Goal: Information Seeking & Learning: Learn about a topic

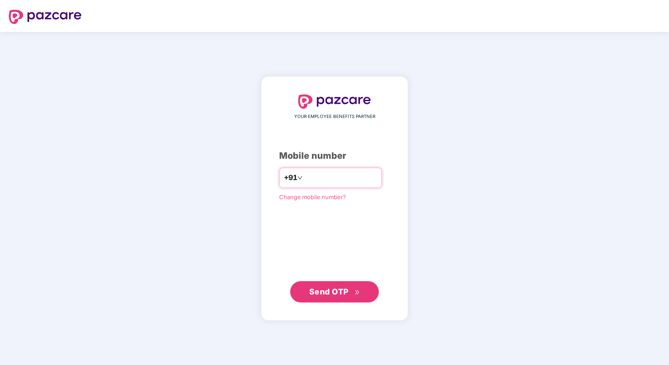
type input "**********"
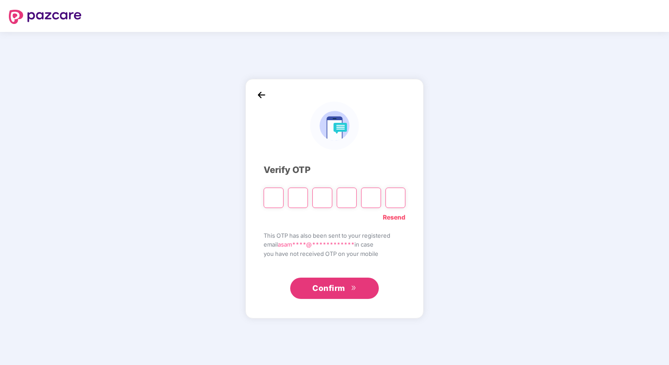
type input "*"
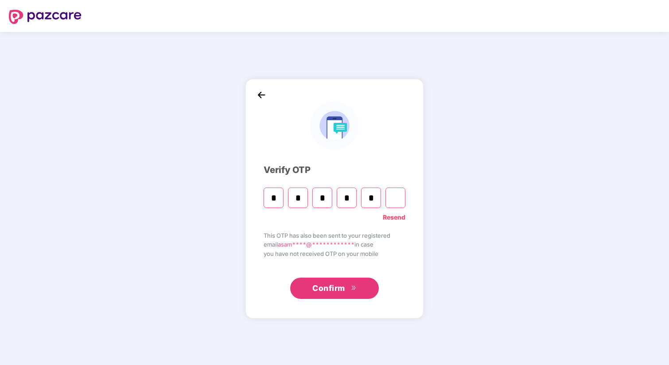
type input "*"
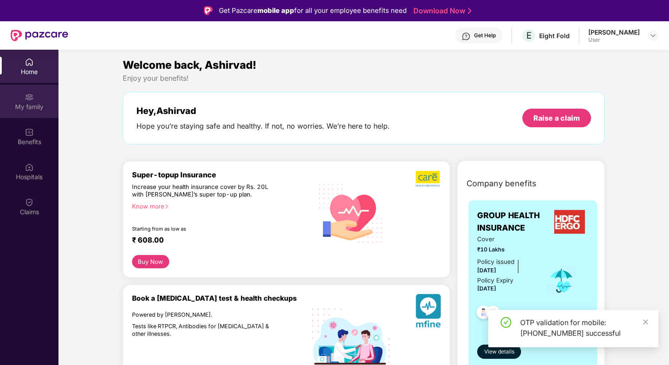
click at [16, 106] on div "My family" at bounding box center [29, 106] width 59 height 9
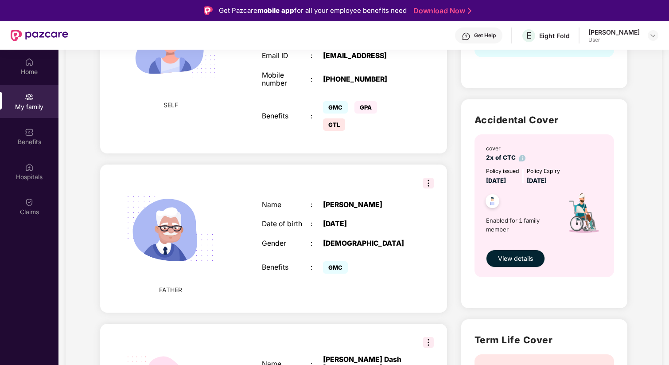
scroll to position [244, 0]
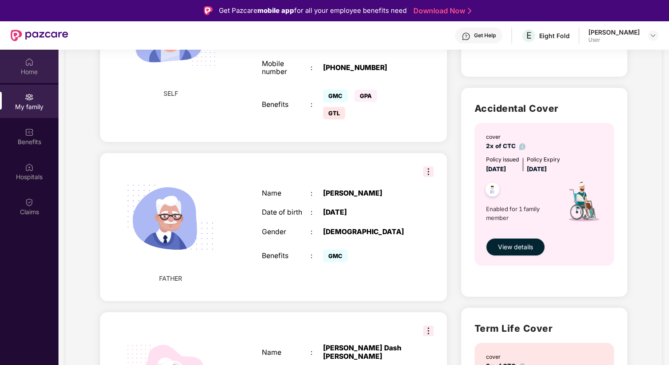
click at [40, 78] on div "Home" at bounding box center [29, 66] width 59 height 33
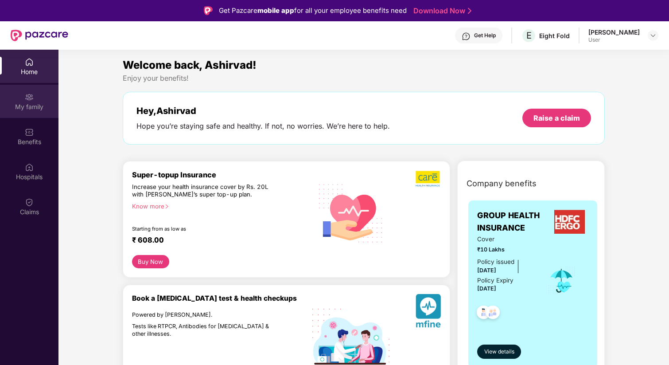
click at [33, 111] on div "My family" at bounding box center [29, 106] width 59 height 9
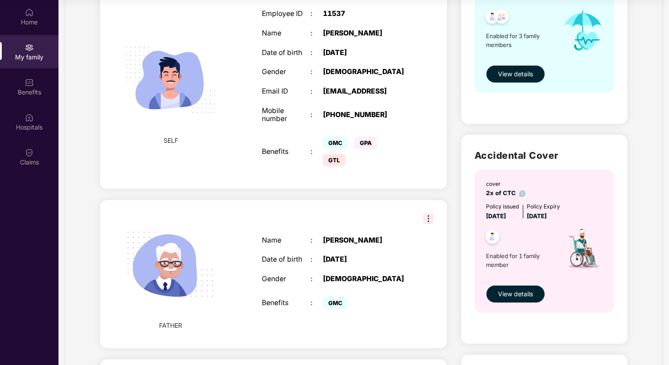
scroll to position [382, 0]
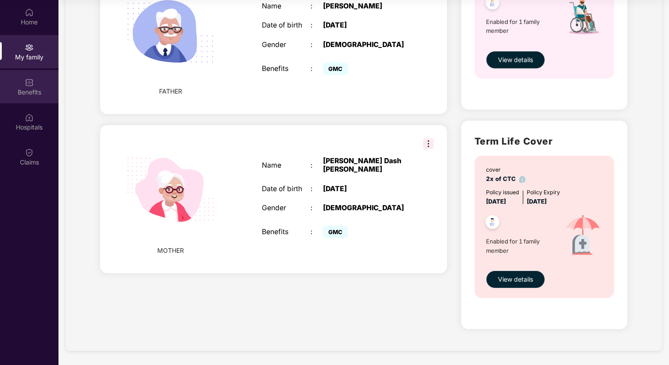
click at [34, 78] on div "Benefits" at bounding box center [29, 86] width 59 height 33
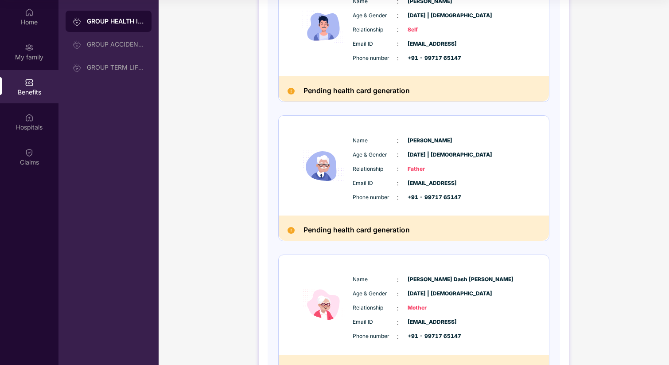
scroll to position [219, 0]
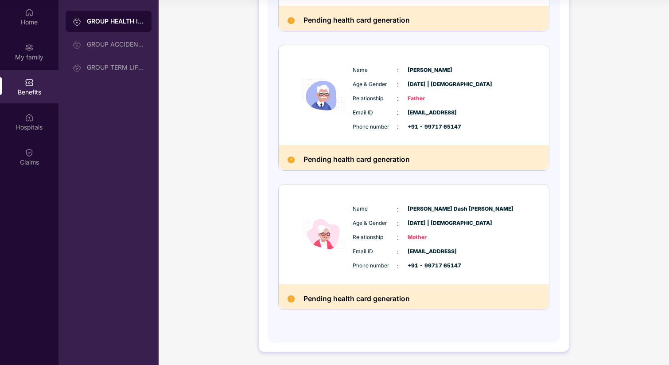
click at [336, 156] on h2 "Pending health card generation" at bounding box center [357, 160] width 106 height 12
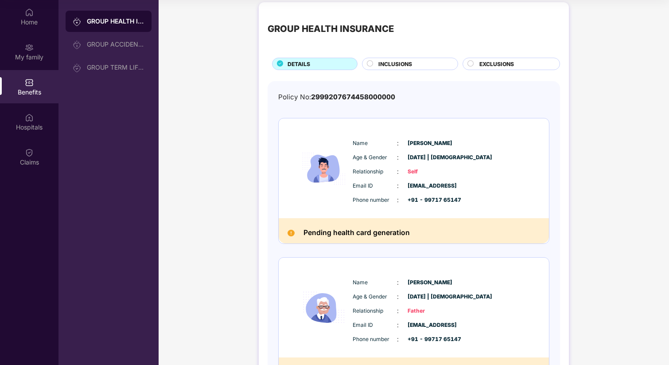
scroll to position [3, 0]
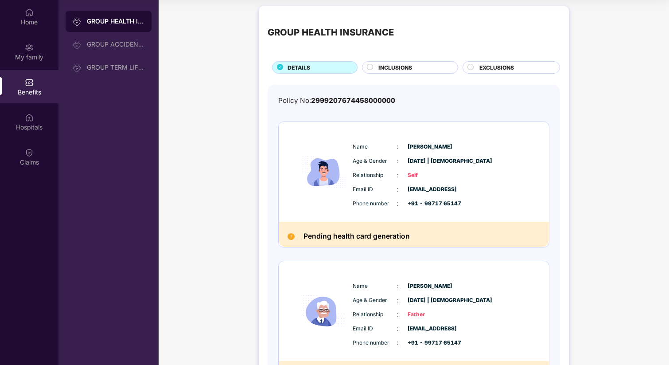
click at [401, 70] on span "INCLUSIONS" at bounding box center [396, 67] width 34 height 8
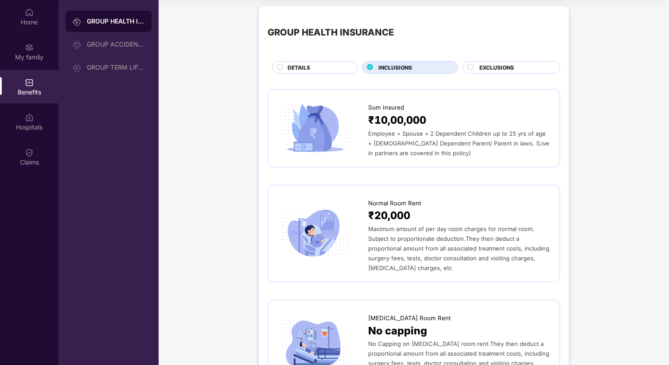
click at [473, 67] on div at bounding box center [471, 68] width 7 height 9
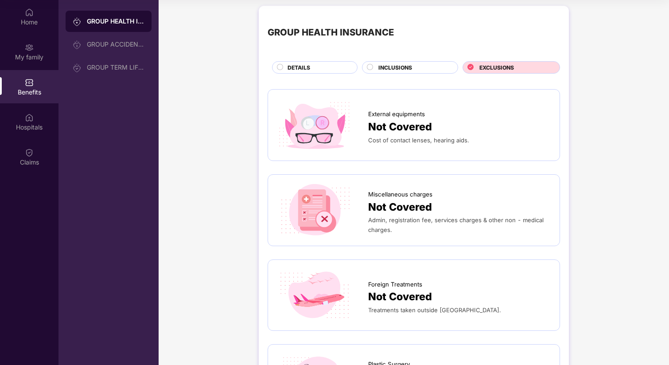
click at [335, 67] on div "DETAILS" at bounding box center [317, 68] width 69 height 10
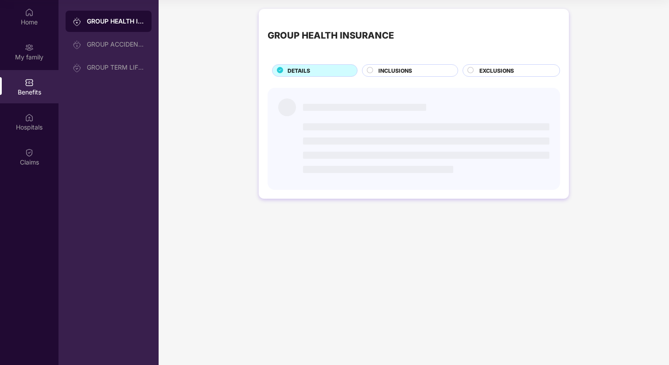
scroll to position [0, 0]
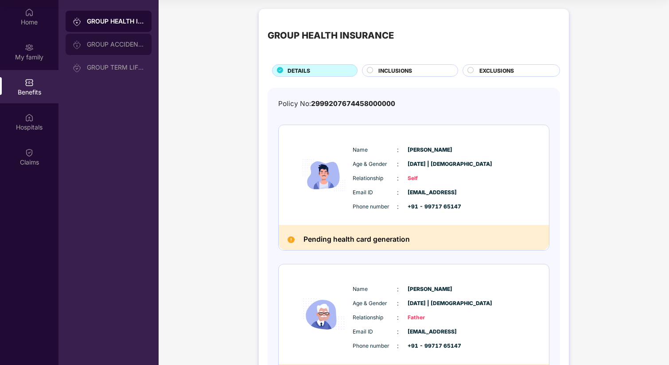
click at [82, 40] on div at bounding box center [80, 44] width 14 height 10
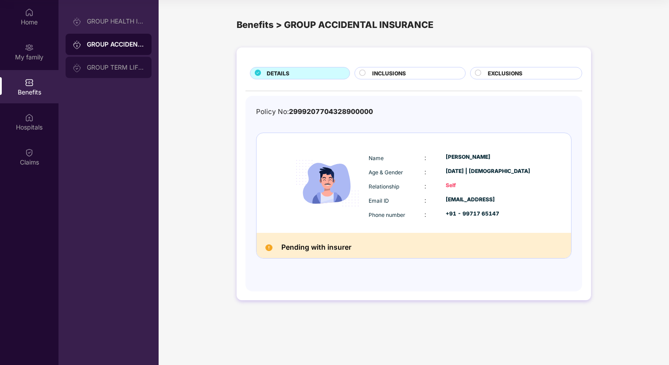
click at [90, 67] on div "GROUP TERM LIFE INSURANCE" at bounding box center [116, 67] width 58 height 7
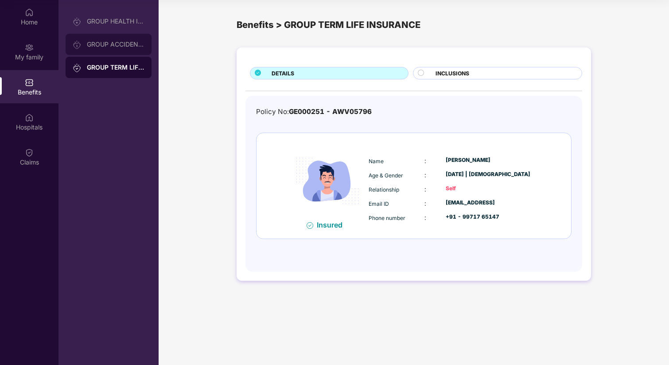
click at [98, 47] on div "GROUP ACCIDENTAL INSURANCE" at bounding box center [116, 44] width 58 height 7
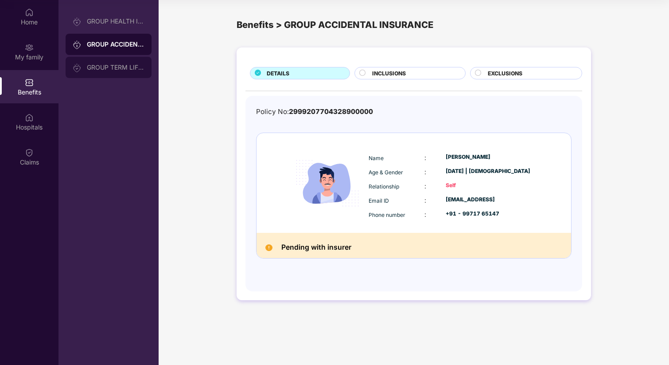
click at [102, 66] on div "GROUP TERM LIFE INSURANCE" at bounding box center [116, 67] width 58 height 7
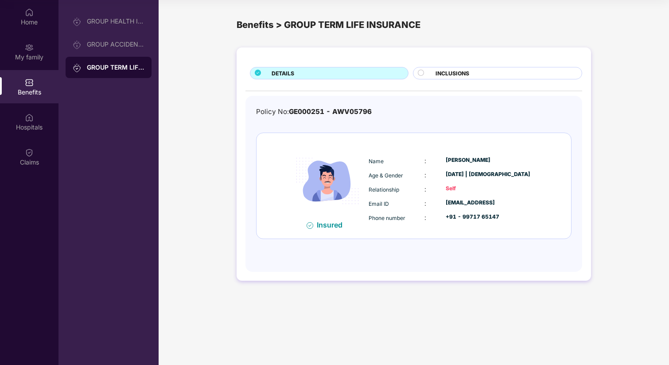
click at [447, 77] on span "INCLUSIONS" at bounding box center [453, 73] width 34 height 8
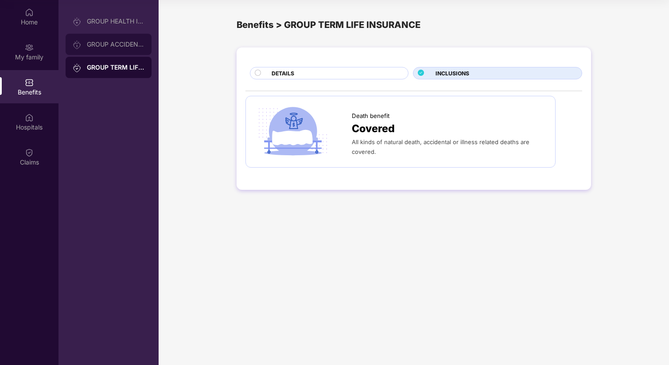
click at [123, 37] on div "GROUP ACCIDENTAL INSURANCE" at bounding box center [109, 44] width 86 height 21
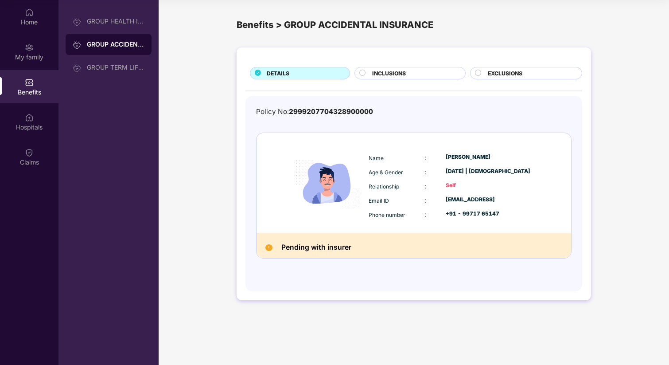
click at [388, 77] on span "INCLUSIONS" at bounding box center [389, 73] width 34 height 8
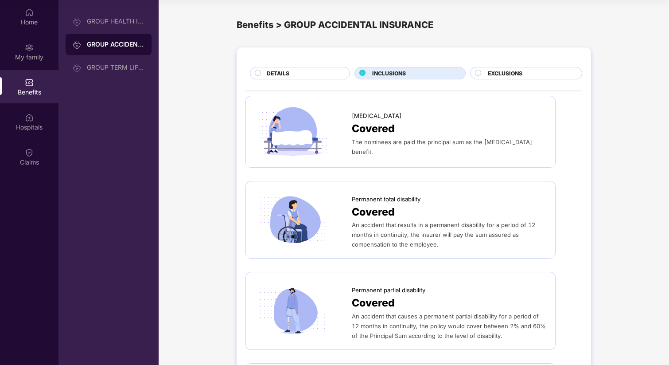
click at [542, 74] on div "EXCLUSIONS" at bounding box center [531, 74] width 94 height 10
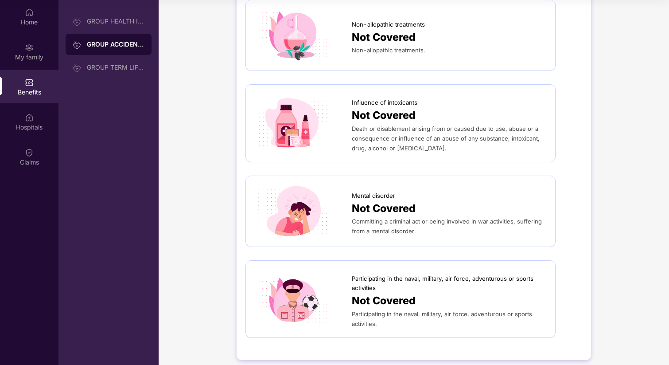
scroll to position [450, 0]
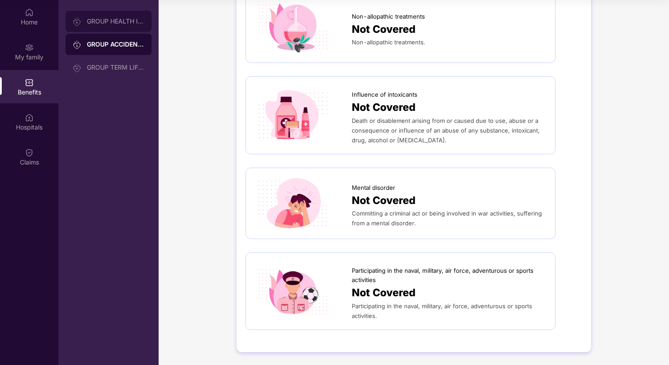
click at [122, 19] on div "GROUP HEALTH INSURANCE" at bounding box center [116, 21] width 58 height 7
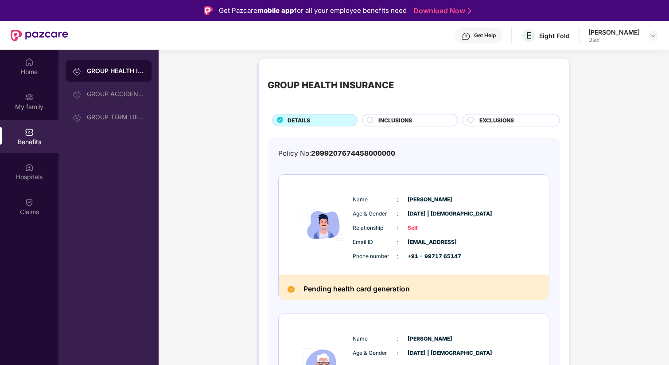
click at [414, 124] on div "INCLUSIONS" at bounding box center [413, 121] width 79 height 10
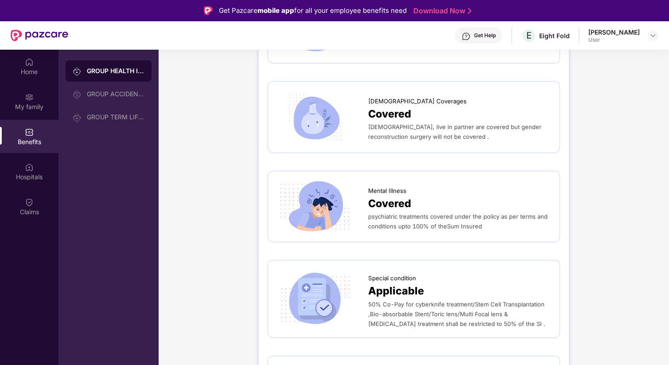
scroll to position [1848, 0]
